Goal: Task Accomplishment & Management: Complete application form

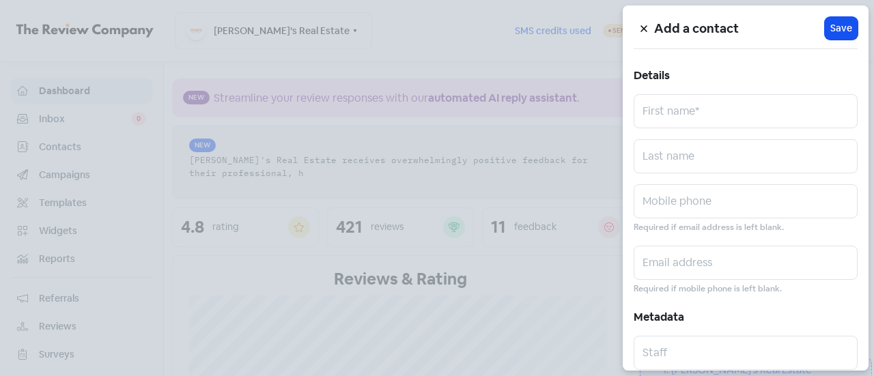
scroll to position [68, 0]
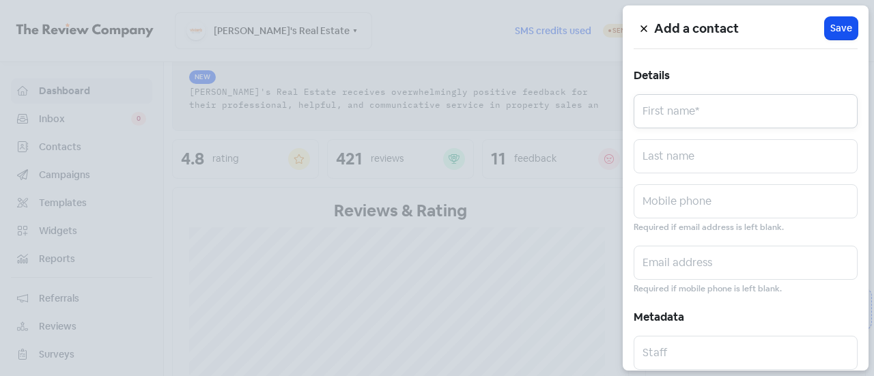
click at [653, 104] on input "text" at bounding box center [745, 111] width 224 height 34
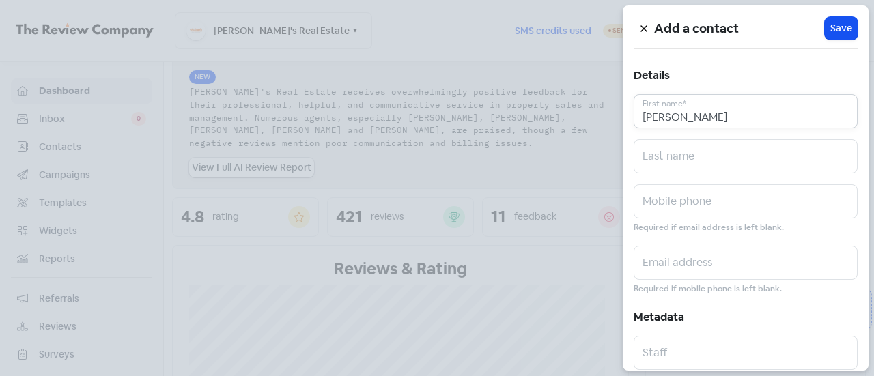
type input "[PERSON_NAME]"
click at [671, 203] on input "text" at bounding box center [745, 201] width 224 height 34
paste input "0408 699 293"
drag, startPoint x: 660, startPoint y: 210, endPoint x: 476, endPoint y: 210, distance: 183.6
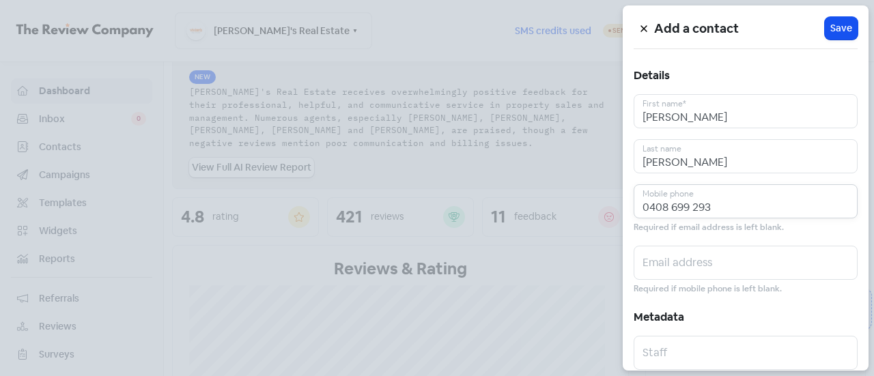
click at [476, 375] on div "Add a contact Icon For Loading Save Details [PERSON_NAME] First name* [PERSON_N…" at bounding box center [437, 376] width 874 height 0
type input "0408 699 293"
click at [670, 265] on input "text" at bounding box center [745, 263] width 224 height 34
paste input "[EMAIL_ADDRESS][PERSON_NAME][DOMAIN_NAME]"
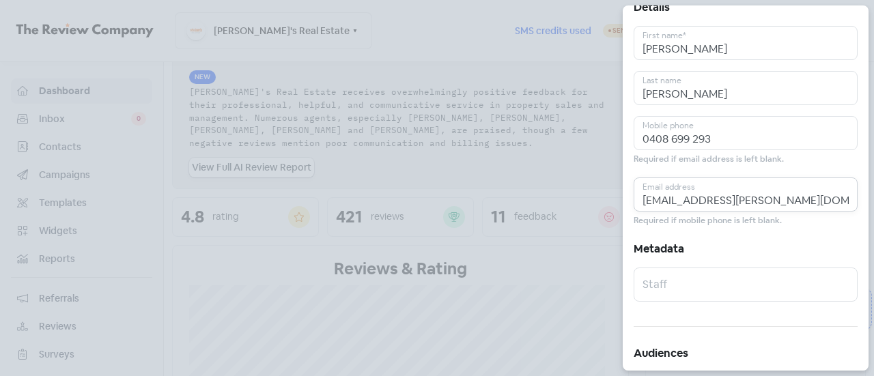
drag, startPoint x: 661, startPoint y: 201, endPoint x: 519, endPoint y: 205, distance: 142.0
click at [519, 375] on div "Add a contact Icon For Loading Save Details [PERSON_NAME] First name* [PERSON_N…" at bounding box center [437, 376] width 874 height 0
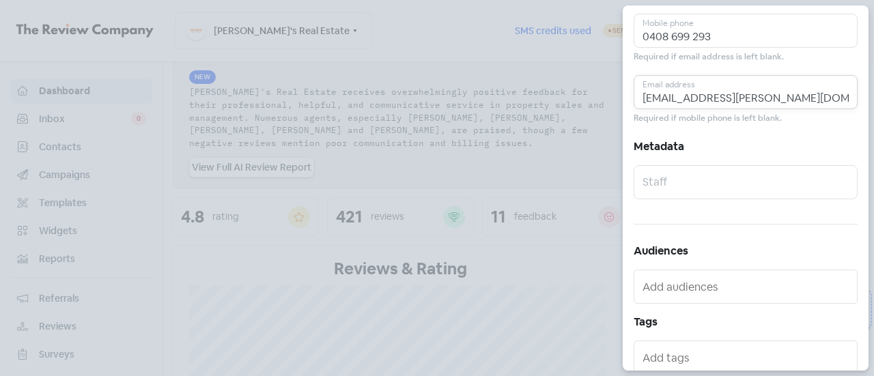
scroll to position [205, 0]
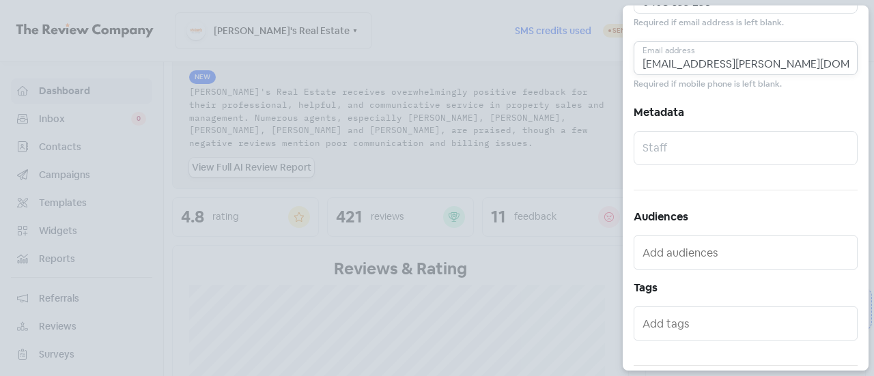
type input "[EMAIL_ADDRESS][PERSON_NAME][DOMAIN_NAME]"
click at [675, 152] on input "text" at bounding box center [745, 148] width 224 height 34
click at [675, 151] on input "text" at bounding box center [745, 148] width 224 height 34
click at [677, 251] on input "text" at bounding box center [746, 253] width 209 height 22
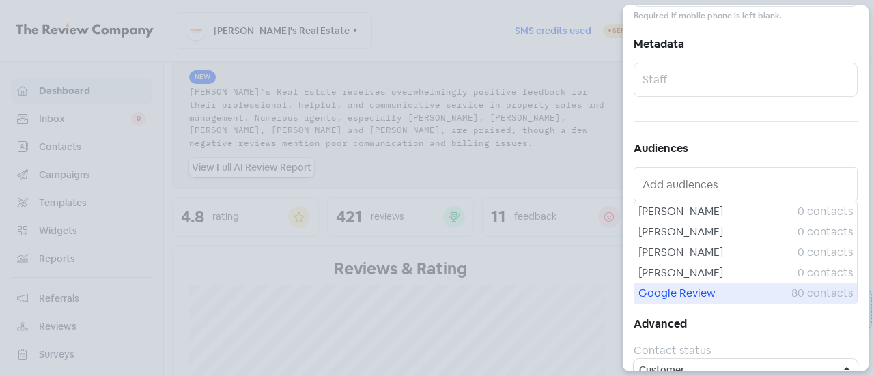
click at [679, 287] on span "Google Review" at bounding box center [714, 293] width 153 height 16
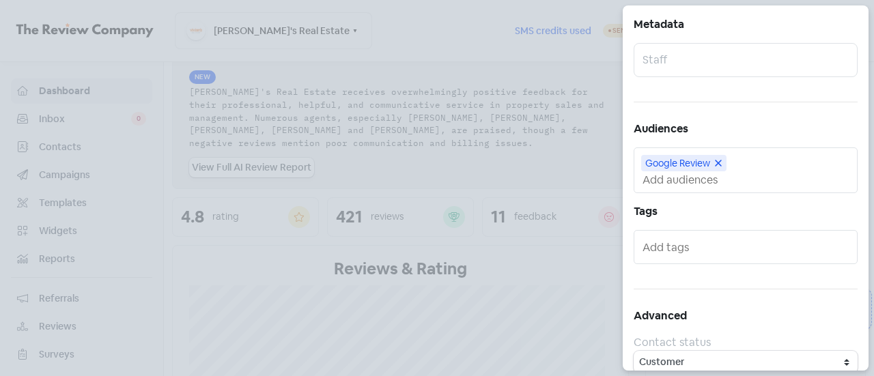
scroll to position [304, 0]
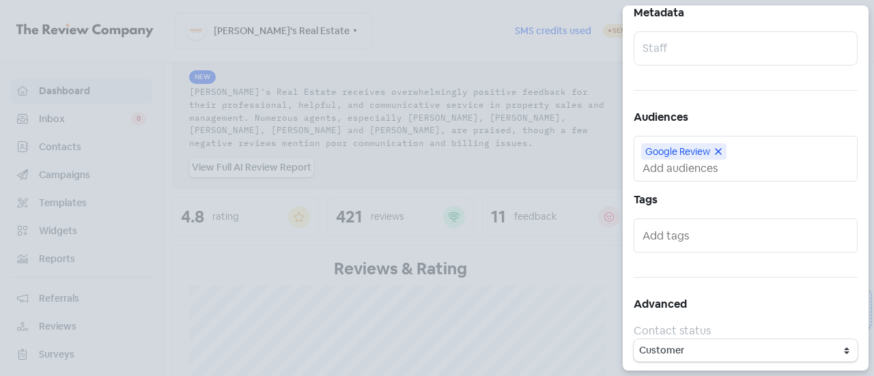
click at [663, 237] on input "text" at bounding box center [746, 236] width 209 height 22
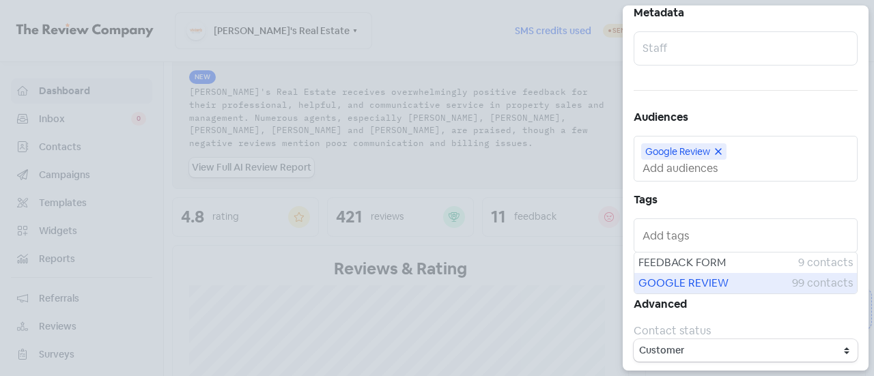
click at [683, 287] on span "GOOGLE REVIEW" at bounding box center [715, 283] width 154 height 16
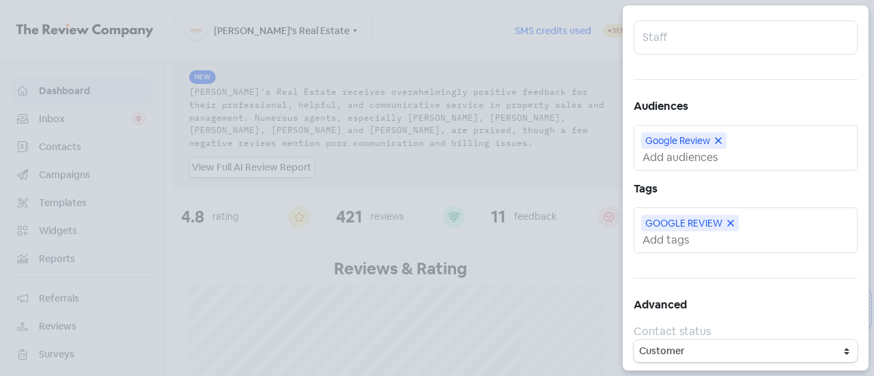
scroll to position [0, 0]
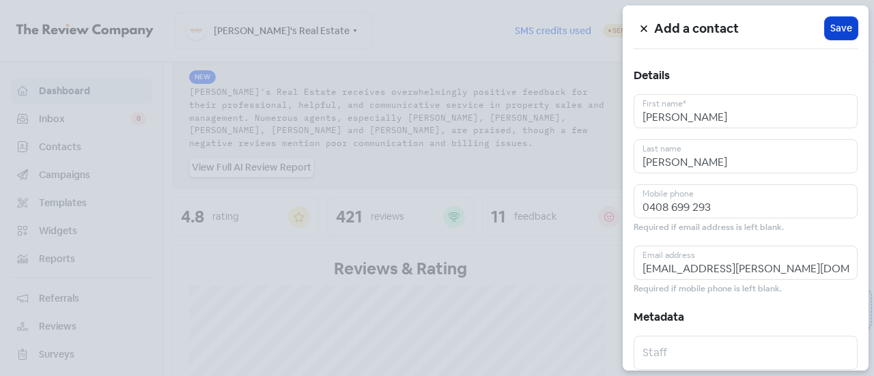
click at [837, 22] on span "Save" at bounding box center [841, 28] width 22 height 14
